Goal: Task Accomplishment & Management: Manage account settings

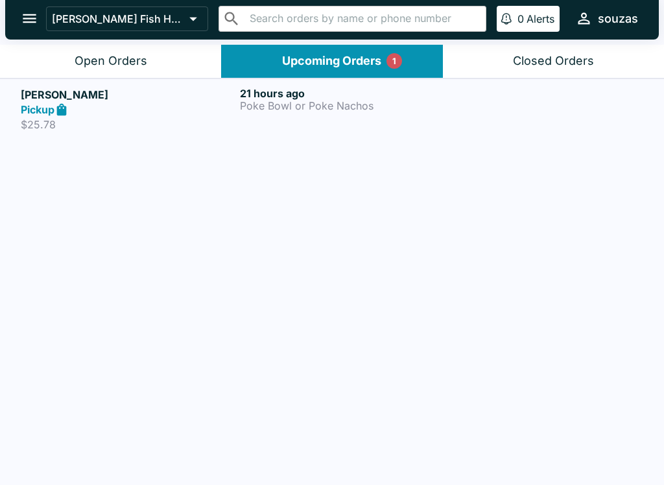
click at [150, 121] on p "$25.78" at bounding box center [128, 124] width 214 height 13
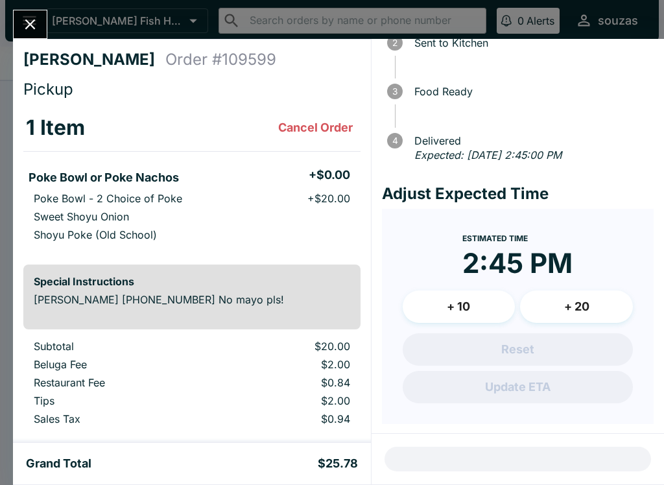
scroll to position [93, 0]
click at [34, 0] on div "[PERSON_NAME] Order # 109599 Pickup 1 Item Cancel Order Poke Bowl or Poke Nacho…" at bounding box center [332, 242] width 664 height 485
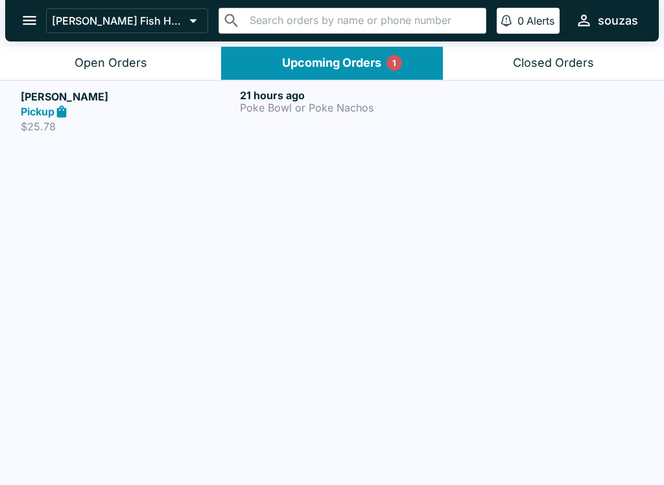
click at [386, 118] on div "21 hours ago Poke Bowl or Poke Nachos" at bounding box center [347, 111] width 214 height 45
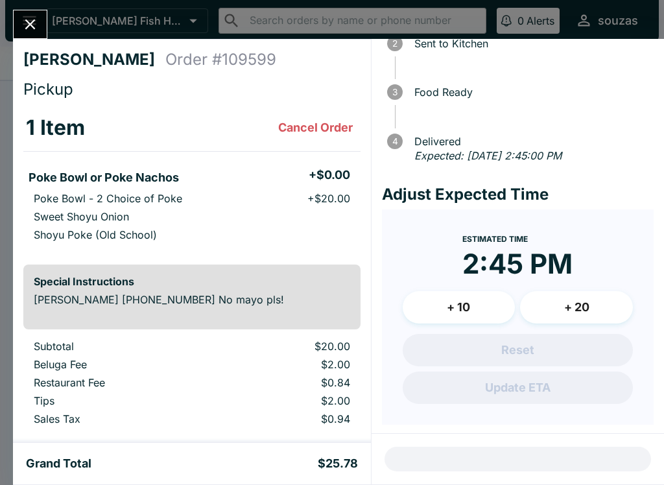
click at [21, 21] on icon "Close" at bounding box center [30, 25] width 18 height 18
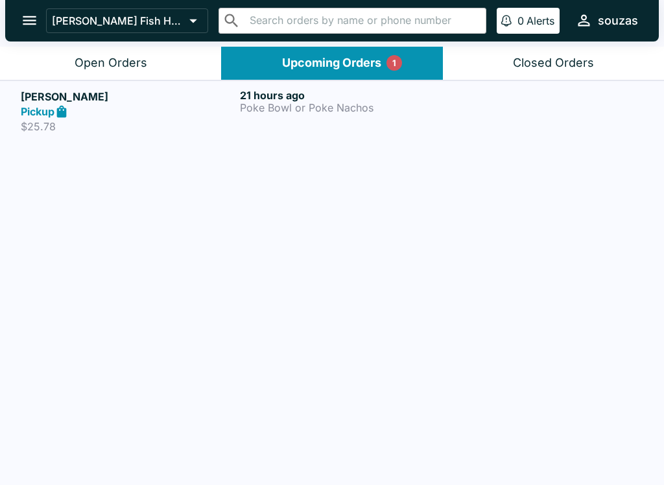
click at [125, 32] on button "[PERSON_NAME] Fish House" at bounding box center [127, 20] width 162 height 25
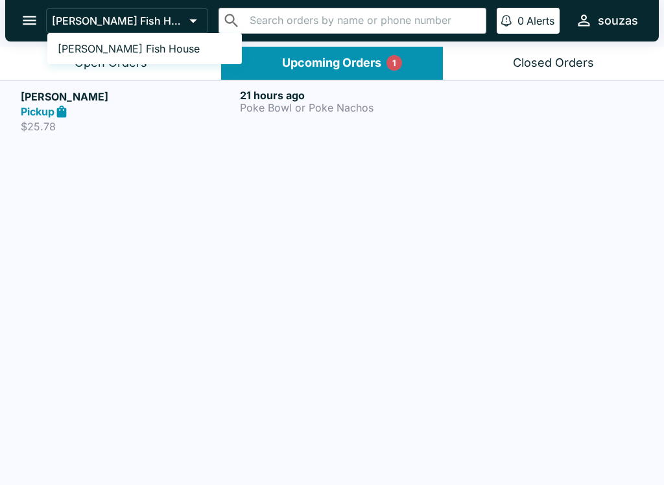
click at [176, 329] on div at bounding box center [332, 242] width 664 height 485
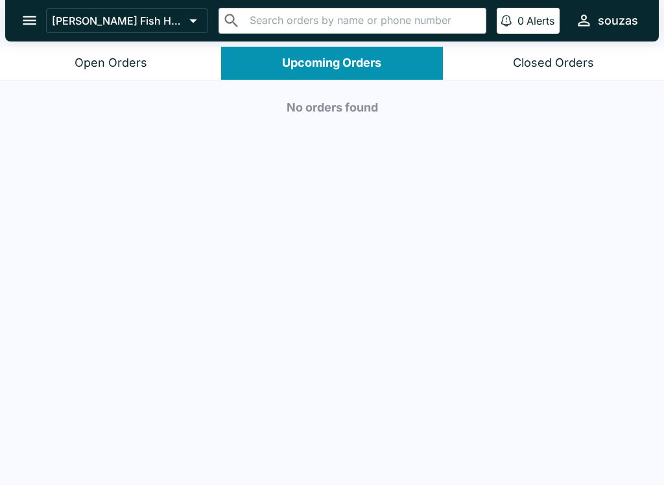
click at [116, 47] on button "Open Orders" at bounding box center [110, 63] width 221 height 33
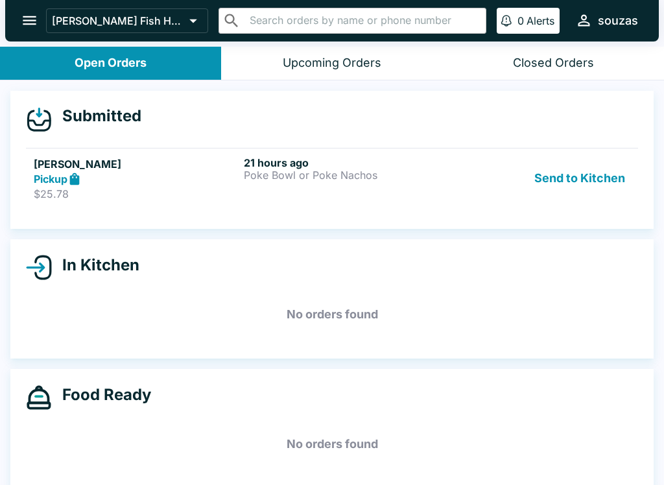
scroll to position [-4, 0]
click at [281, 72] on button "Upcoming Orders" at bounding box center [331, 63] width 221 height 33
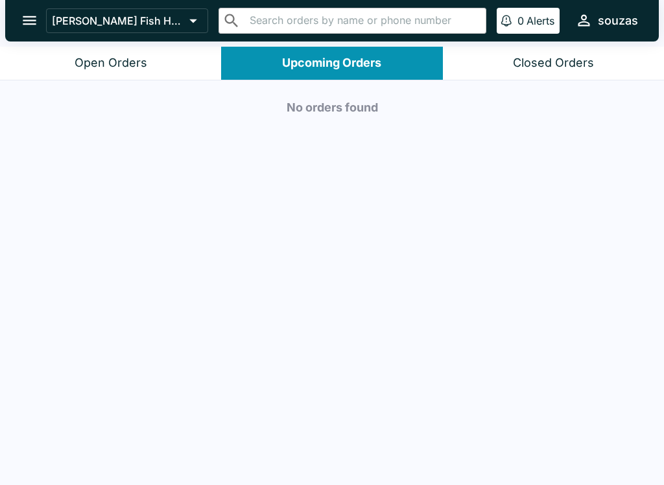
click at [134, 68] on div "Open Orders" at bounding box center [111, 63] width 73 height 15
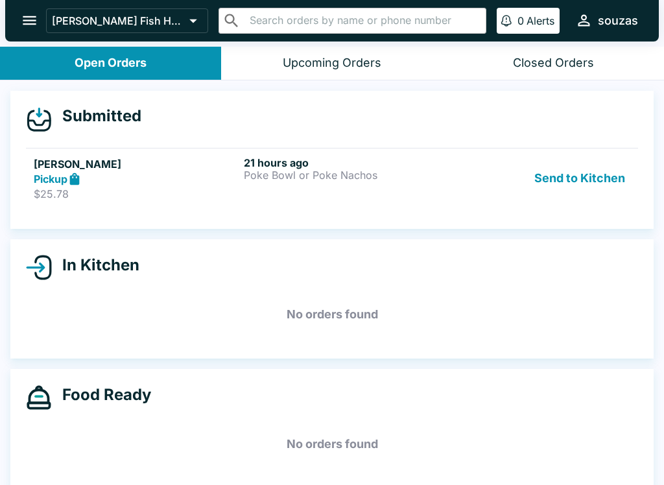
click at [581, 179] on button "Send to Kitchen" at bounding box center [579, 178] width 101 height 45
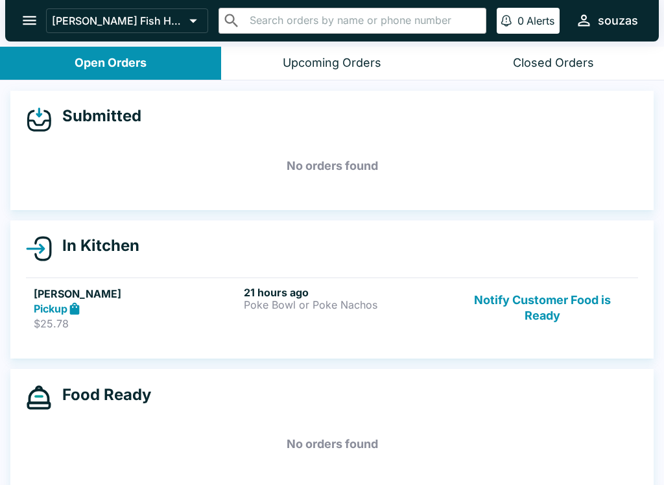
click at [547, 305] on button "Notify Customer Food is Ready" at bounding box center [543, 308] width 176 height 45
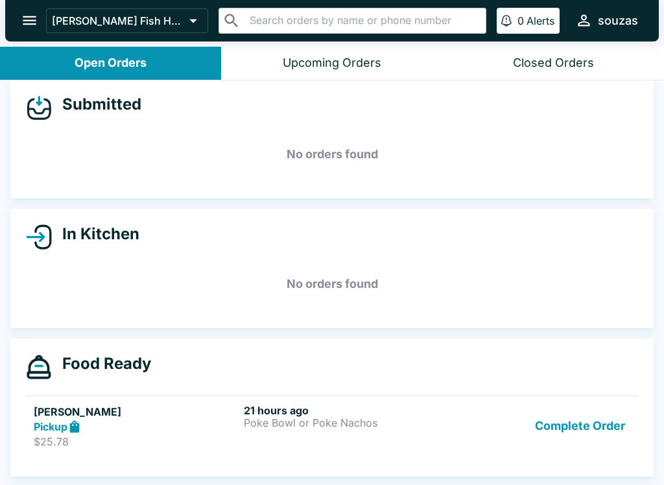
scroll to position [12, 0]
click at [358, 56] on div "Upcoming Orders" at bounding box center [332, 63] width 99 height 15
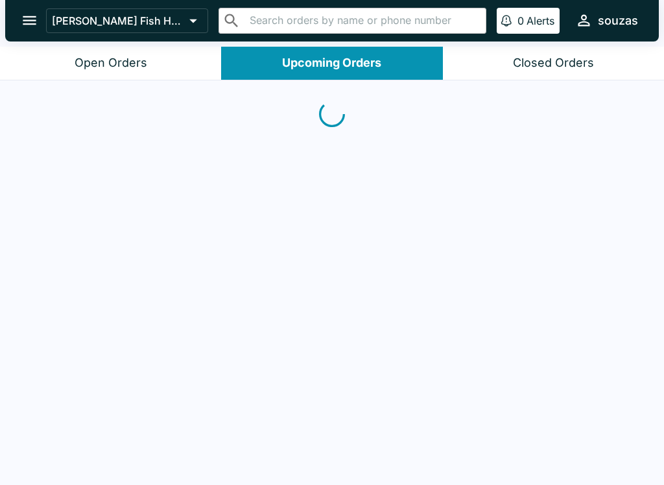
click at [548, 56] on div "Closed Orders" at bounding box center [553, 63] width 81 height 15
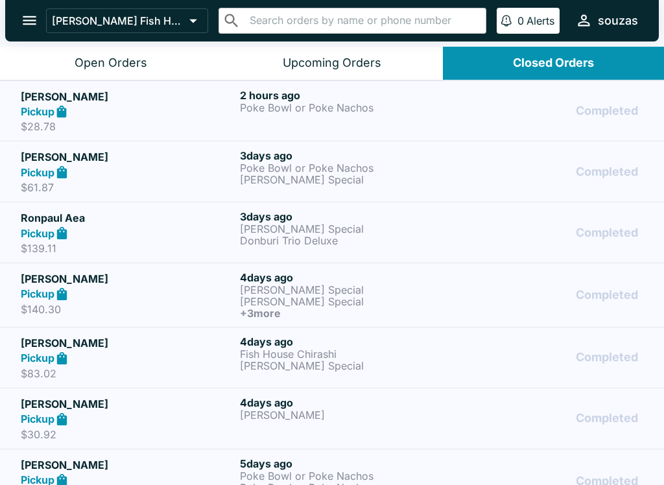
click at [403, 109] on p "Poke Bowl or Poke Nachos" at bounding box center [347, 108] width 214 height 12
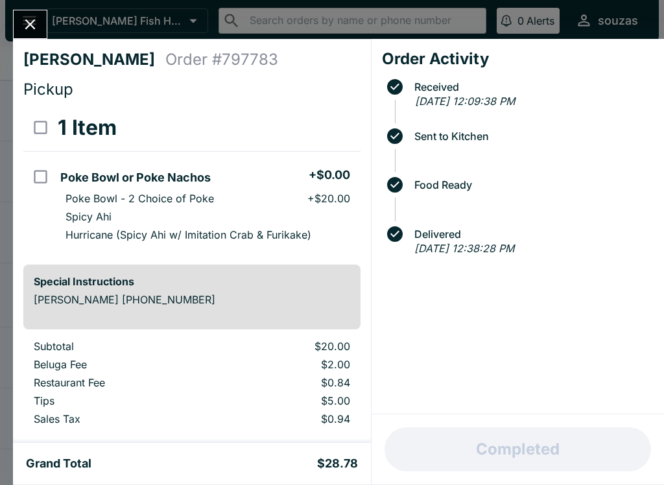
scroll to position [-1, 0]
click at [33, 31] on icon "Close" at bounding box center [30, 25] width 18 height 18
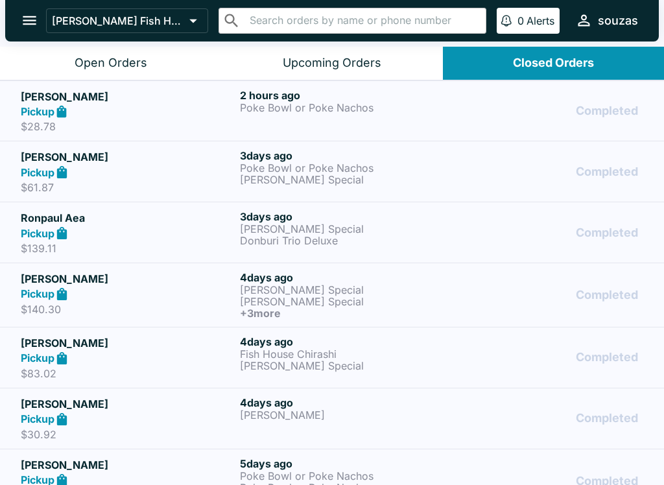
scroll to position [-7, 0]
click at [162, 63] on button "Open Orders" at bounding box center [110, 63] width 221 height 33
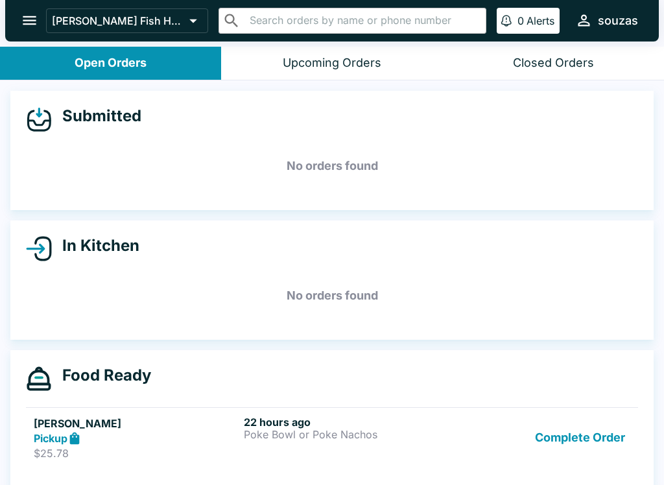
click at [168, 427] on h5 "[PERSON_NAME]" at bounding box center [136, 424] width 205 height 16
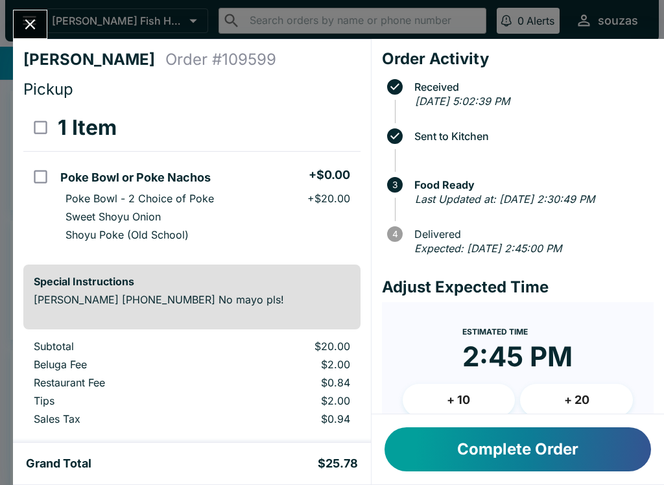
click at [488, 466] on button "Complete Order" at bounding box center [518, 449] width 267 height 44
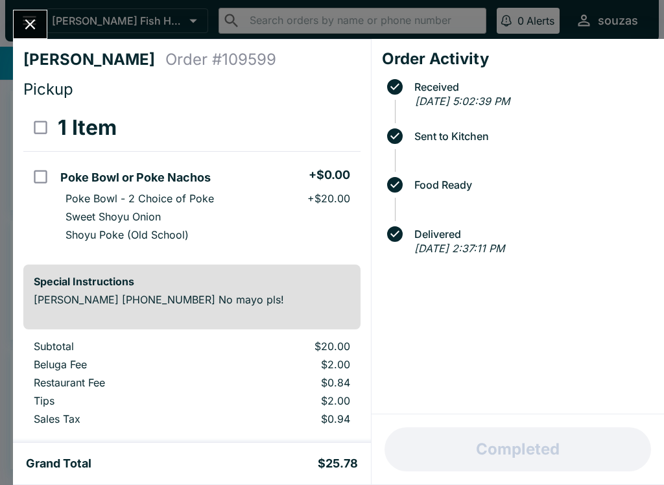
click at [32, 31] on icon "Close" at bounding box center [30, 25] width 18 height 18
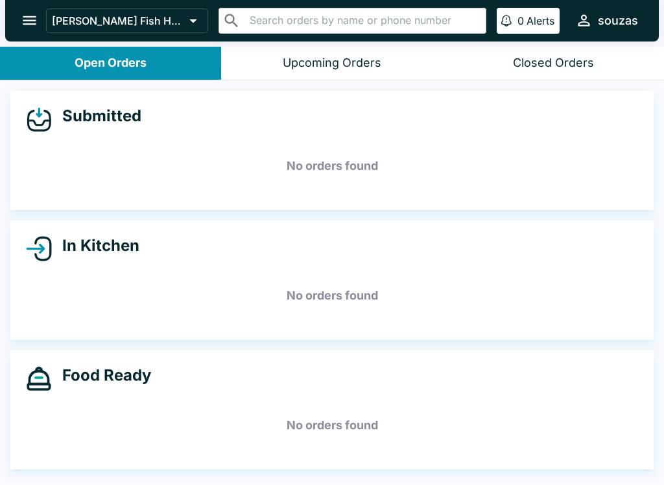
click at [21, 21] on icon "open drawer" at bounding box center [30, 21] width 18 height 18
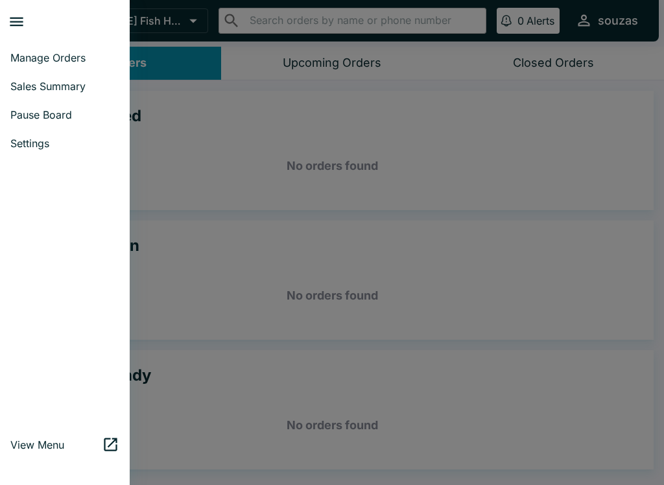
click at [75, 82] on span "Sales Summary" at bounding box center [64, 86] width 109 height 13
select select "03:00"
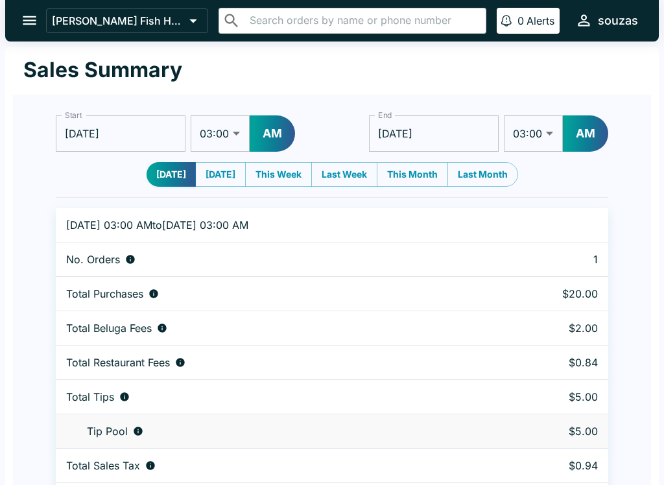
scroll to position [40, 0]
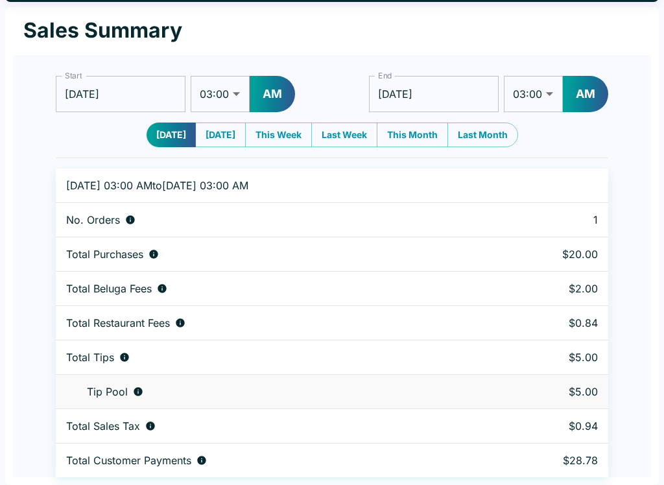
click at [136, 90] on input "[DATE]" at bounding box center [121, 94] width 130 height 36
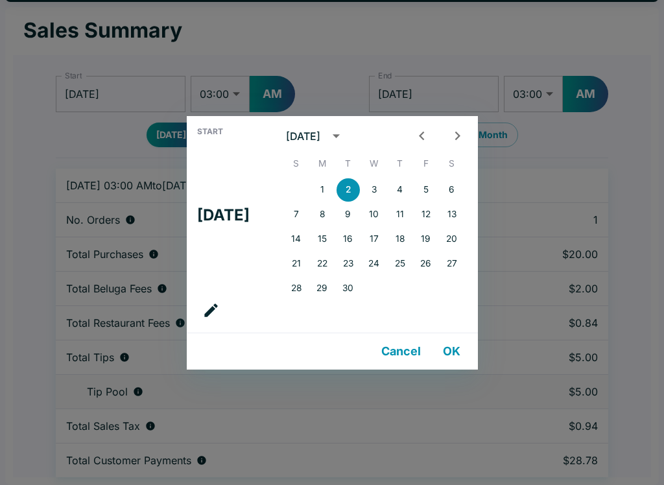
click at [329, 183] on button "1" at bounding box center [322, 189] width 23 height 23
type input "[DATE]"
click at [457, 353] on button "OK" at bounding box center [452, 352] width 42 height 26
